Goal: Navigation & Orientation: Find specific page/section

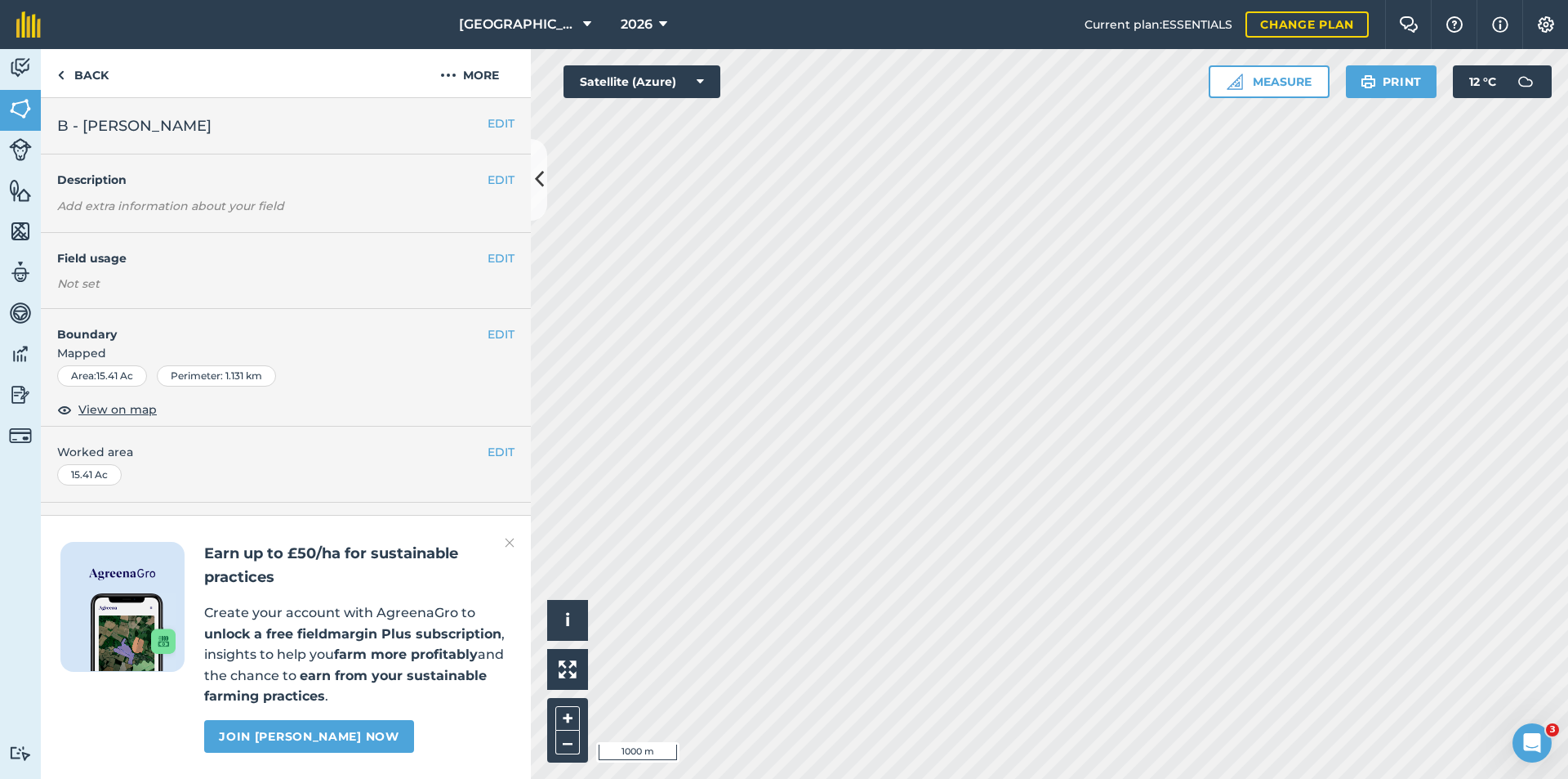
click at [513, 544] on img at bounding box center [509, 543] width 10 height 20
